Goal: Use online tool/utility: Utilize a website feature to perform a specific function

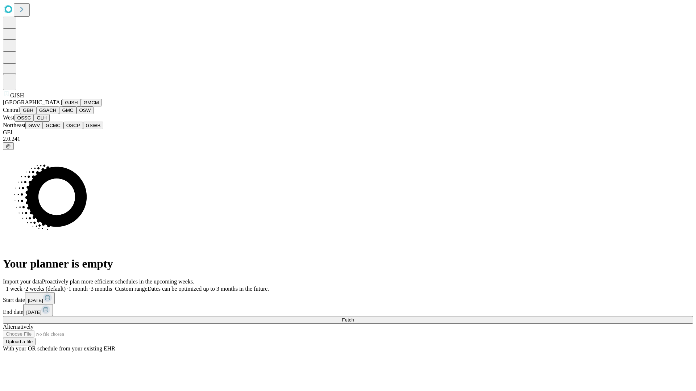
click at [62, 107] on button "GJSH" at bounding box center [71, 103] width 19 height 8
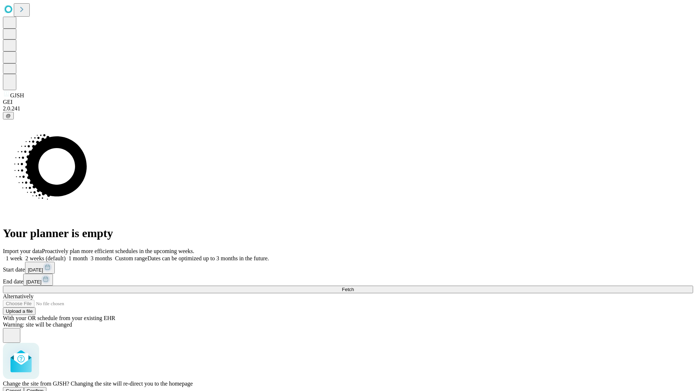
click at [44, 388] on span "Confirm" at bounding box center [35, 390] width 17 height 5
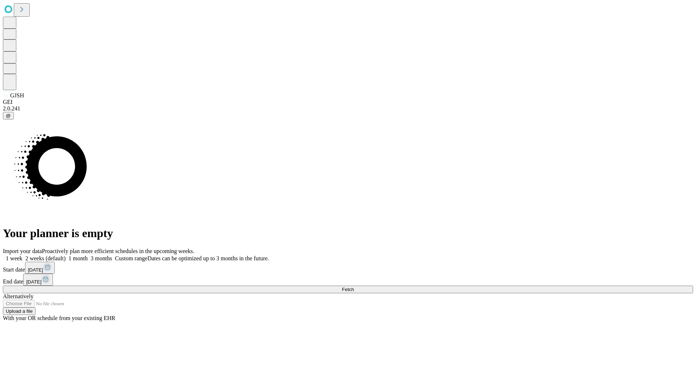
click at [88, 255] on label "1 month" at bounding box center [77, 258] width 22 height 6
click at [354, 287] on span "Fetch" at bounding box center [348, 289] width 12 height 5
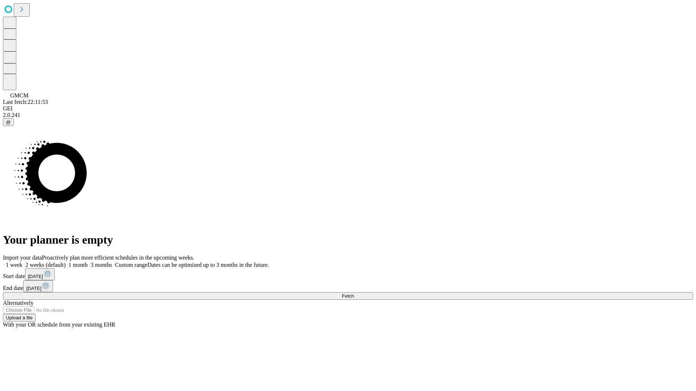
click at [88, 262] on label "1 month" at bounding box center [77, 265] width 22 height 6
click at [354, 293] on span "Fetch" at bounding box center [348, 295] width 12 height 5
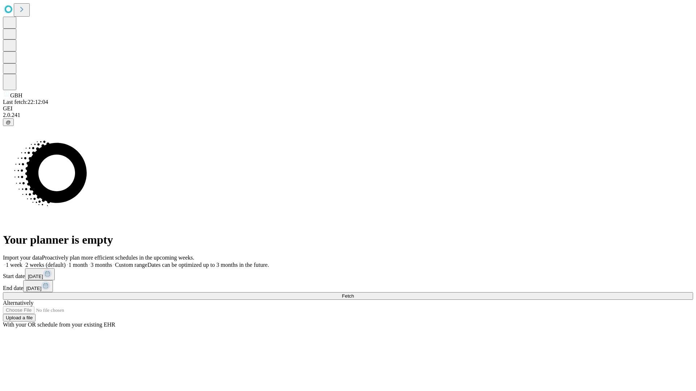
click at [88, 262] on label "1 month" at bounding box center [77, 265] width 22 height 6
click at [354, 293] on span "Fetch" at bounding box center [348, 295] width 12 height 5
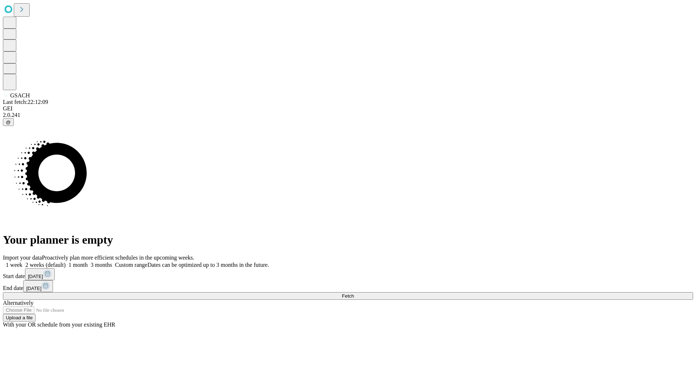
click at [88, 262] on label "1 month" at bounding box center [77, 265] width 22 height 6
click at [354, 293] on span "Fetch" at bounding box center [348, 295] width 12 height 5
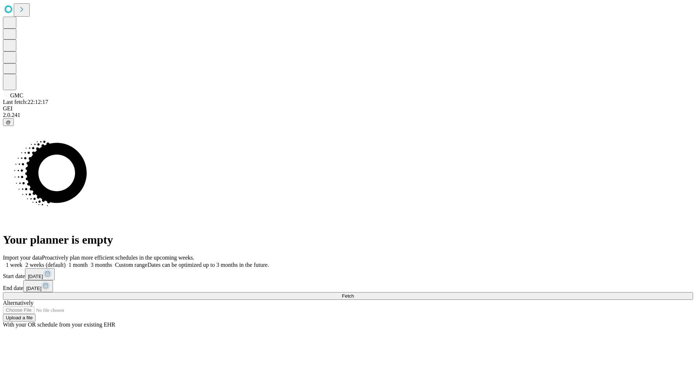
click at [88, 262] on label "1 month" at bounding box center [77, 265] width 22 height 6
click at [354, 293] on span "Fetch" at bounding box center [348, 295] width 12 height 5
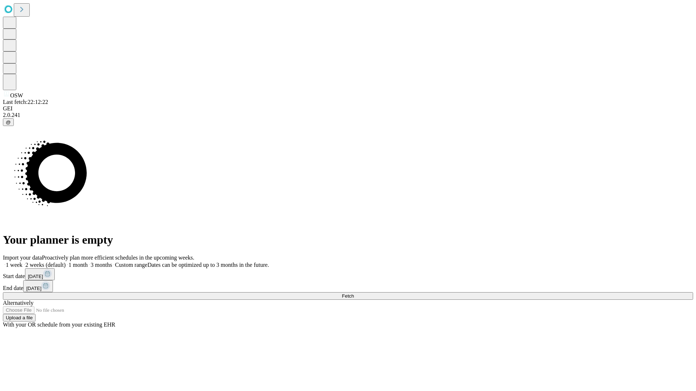
click at [88, 262] on label "1 month" at bounding box center [77, 265] width 22 height 6
click at [354, 293] on span "Fetch" at bounding box center [348, 295] width 12 height 5
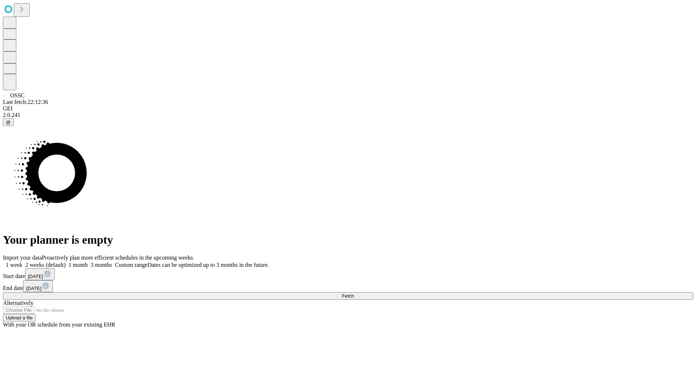
click at [88, 262] on label "1 month" at bounding box center [77, 265] width 22 height 6
click at [354, 293] on span "Fetch" at bounding box center [348, 295] width 12 height 5
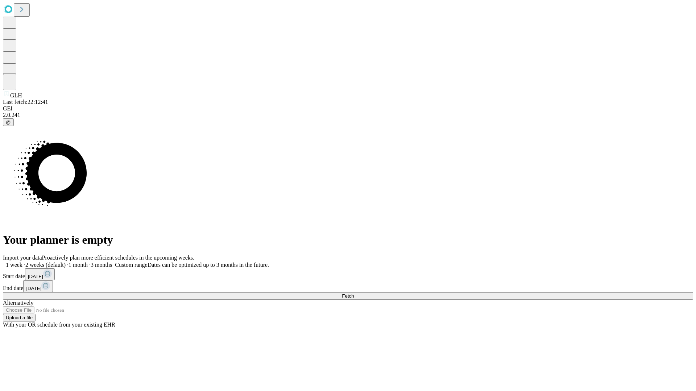
click at [88, 262] on label "1 month" at bounding box center [77, 265] width 22 height 6
click at [354, 293] on span "Fetch" at bounding box center [348, 295] width 12 height 5
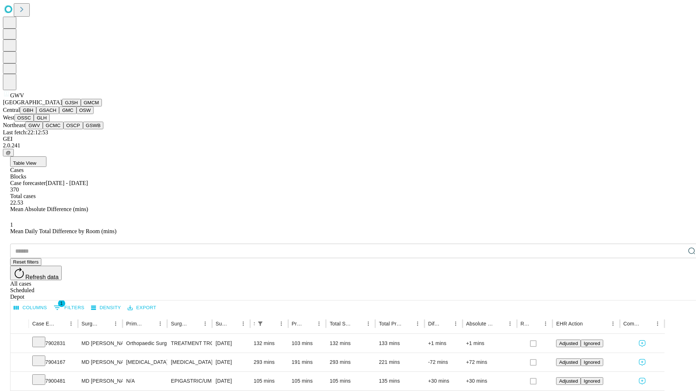
click at [56, 129] on button "GCMC" at bounding box center [53, 126] width 21 height 8
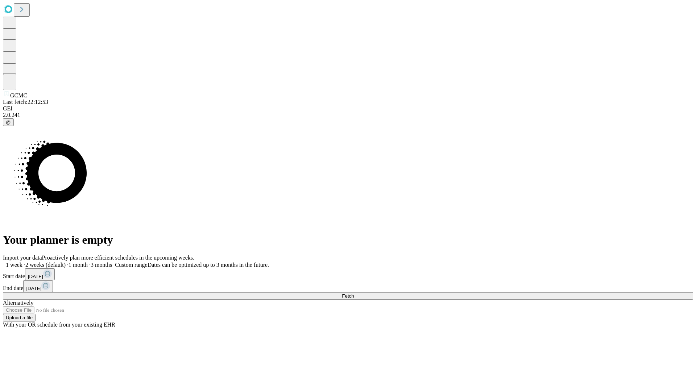
click at [88, 262] on label "1 month" at bounding box center [77, 265] width 22 height 6
click at [354, 293] on span "Fetch" at bounding box center [348, 295] width 12 height 5
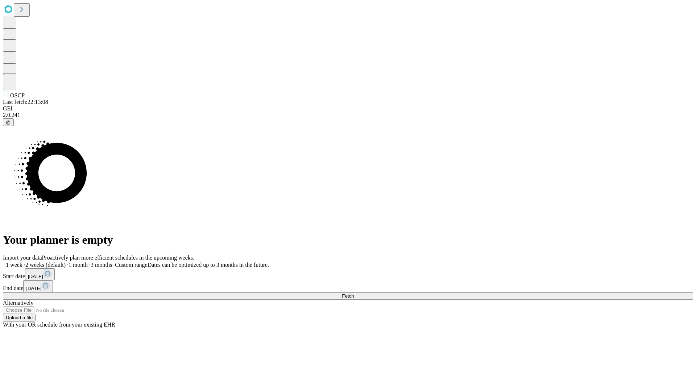
click at [88, 262] on label "1 month" at bounding box center [77, 265] width 22 height 6
click at [354, 293] on span "Fetch" at bounding box center [348, 295] width 12 height 5
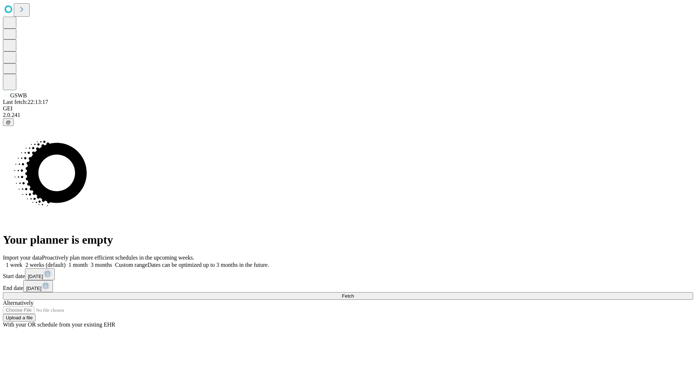
click at [88, 262] on label "1 month" at bounding box center [77, 265] width 22 height 6
click at [354, 293] on span "Fetch" at bounding box center [348, 295] width 12 height 5
